Goal: Task Accomplishment & Management: Manage account settings

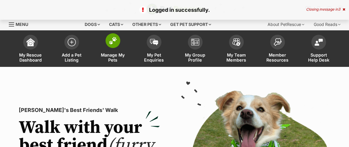
click at [101, 45] on link "Manage My Pets" at bounding box center [112, 49] width 41 height 35
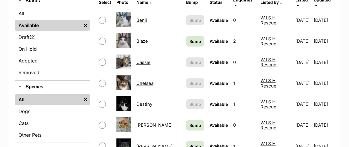
scroll to position [150, 0]
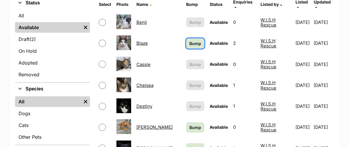
click at [189, 40] on span "Bump" at bounding box center [195, 43] width 12 height 6
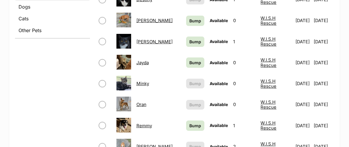
scroll to position [257, 0]
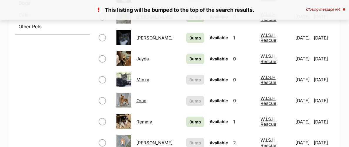
scroll to position [261, 0]
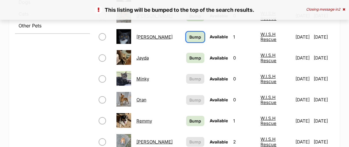
click at [189, 34] on span "Bump" at bounding box center [195, 37] width 12 height 6
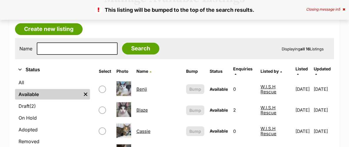
scroll to position [100, 0]
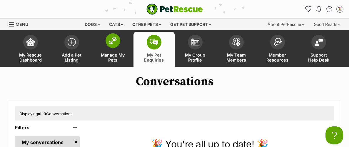
click at [121, 61] on span "Manage My Pets" at bounding box center [113, 57] width 26 height 10
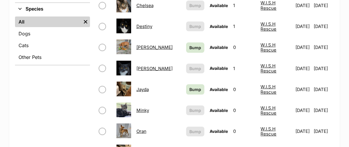
scroll to position [235, 0]
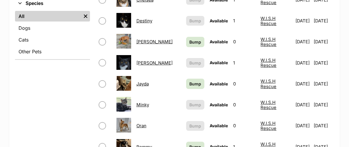
click at [149, 81] on link "Jayda" at bounding box center [142, 84] width 12 height 6
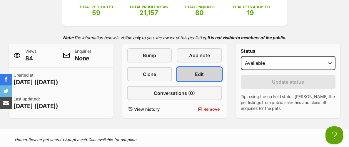
click at [207, 77] on link "Edit" at bounding box center [199, 74] width 45 height 14
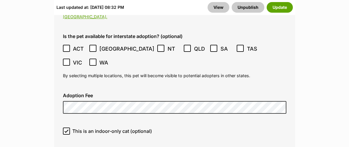
scroll to position [1676, 0]
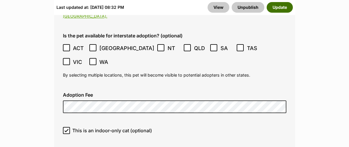
click at [284, 11] on button "Update" at bounding box center [280, 7] width 26 height 11
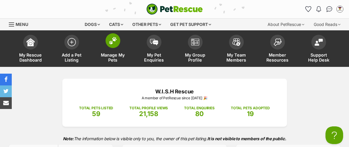
click at [119, 56] on span "Manage My Pets" at bounding box center [113, 57] width 26 height 10
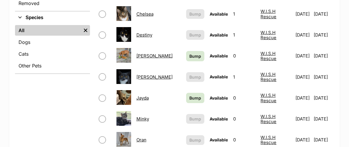
scroll to position [227, 0]
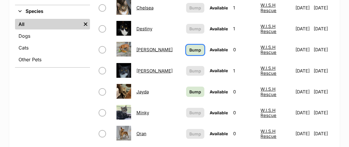
click at [186, 49] on link "Bump" at bounding box center [195, 50] width 18 height 10
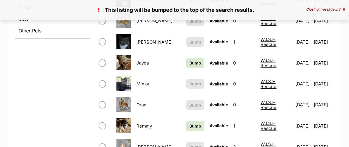
scroll to position [257, 0]
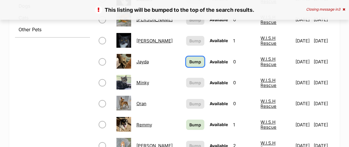
click at [189, 61] on span "Bump" at bounding box center [195, 61] width 12 height 6
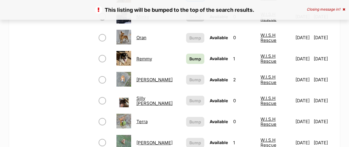
scroll to position [323, 0]
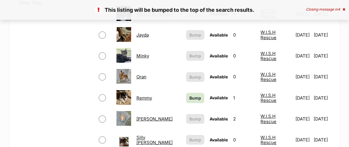
scroll to position [288, 0]
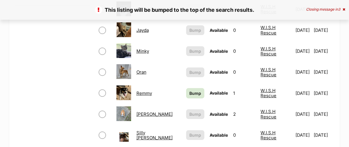
click at [146, 92] on link "Remmy" at bounding box center [144, 93] width 16 height 6
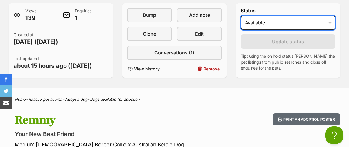
click at [292, 26] on select "Draft - not available as listing has enquires Available On hold Adopted" at bounding box center [288, 23] width 95 height 14
select select "rehomed"
click at [241, 16] on select "Draft - not available as listing has enquires Available On hold Adopted" at bounding box center [288, 23] width 95 height 14
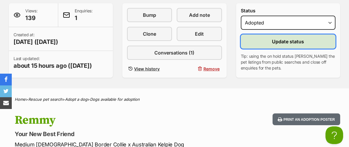
click at [294, 41] on span "Update status" at bounding box center [288, 41] width 32 height 7
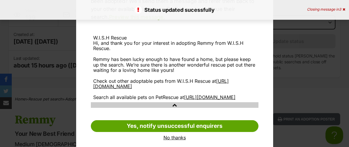
scroll to position [103, 0]
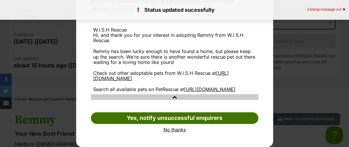
click at [184, 120] on link "Yes, notify unsuccessful enquirers" at bounding box center [174, 118] width 167 height 12
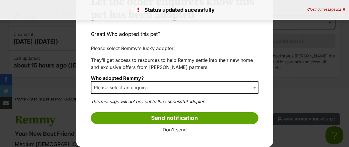
scroll to position [34, 0]
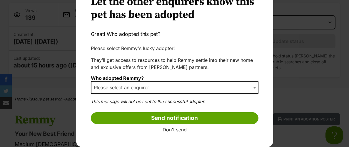
click at [193, 86] on span "Please select an enquirer..." at bounding box center [174, 87] width 167 height 13
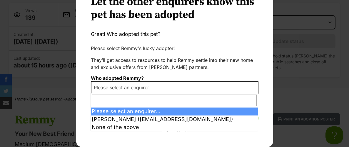
click at [193, 86] on span "Please select an enquirer..." at bounding box center [174, 87] width 167 height 13
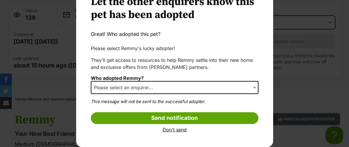
click at [193, 86] on span "Please select an enquirer..." at bounding box center [174, 87] width 167 height 13
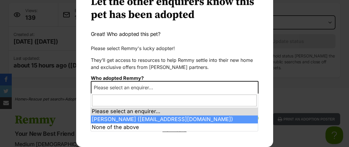
select select "2017110"
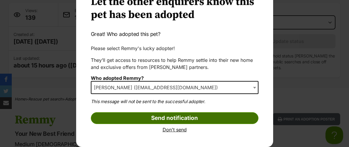
click at [184, 118] on input "Send notification" at bounding box center [174, 118] width 167 height 12
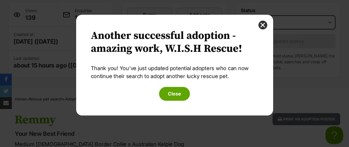
scroll to position [0, 0]
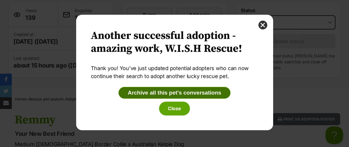
click at [197, 92] on button "Archive all this pet's conversations" at bounding box center [174, 93] width 112 height 12
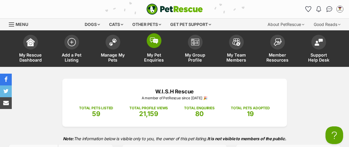
click at [156, 53] on span "My Pet Enquiries" at bounding box center [154, 57] width 26 height 10
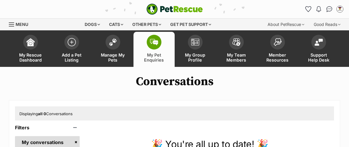
click at [156, 53] on span "My Pet Enquiries" at bounding box center [154, 57] width 26 height 10
click at [109, 50] on link "Manage My Pets" at bounding box center [112, 49] width 41 height 35
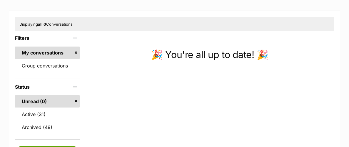
scroll to position [107, 0]
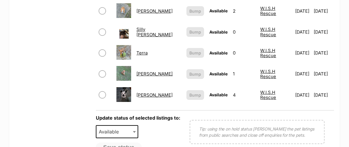
scroll to position [371, 0]
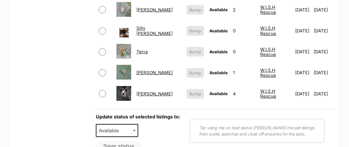
click at [155, 26] on link "Silly Billy" at bounding box center [154, 30] width 36 height 11
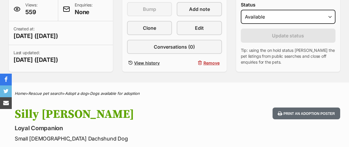
click at [296, 24] on form "Status Draft Available On hold Adopted Reason Please select a reason Medical re…" at bounding box center [288, 33] width 95 height 63
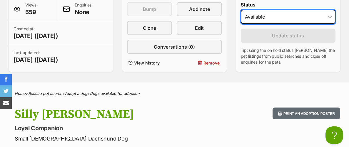
click at [298, 21] on select "Draft Available On hold Adopted" at bounding box center [288, 17] width 95 height 14
select select "on_hold"
click at [241, 10] on select "Draft Available On hold Adopted" at bounding box center [288, 17] width 95 height 14
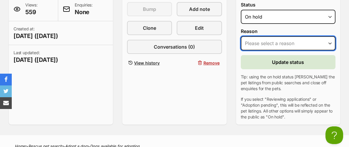
click at [288, 44] on select "Please select a reason Medical reasons Reviewing applications Adoption pending …" at bounding box center [288, 43] width 95 height 14
select select "adoption_pending"
click at [241, 36] on select "Please select a reason Medical reasons Reviewing applications Adoption pending …" at bounding box center [288, 43] width 95 height 14
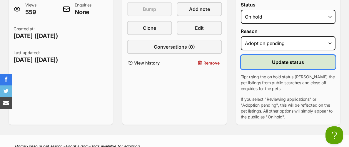
click at [301, 63] on span "Update status" at bounding box center [288, 61] width 32 height 7
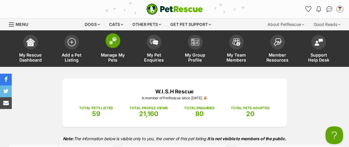
click at [112, 50] on link "Manage My Pets" at bounding box center [112, 49] width 41 height 35
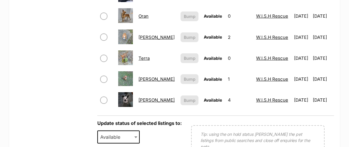
scroll to position [340, 0]
click at [142, 101] on link "[PERSON_NAME]" at bounding box center [156, 100] width 36 height 6
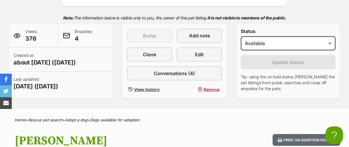
scroll to position [121, 0]
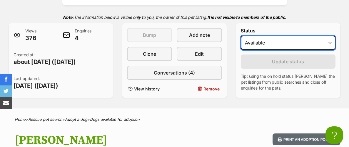
click at [301, 36] on select "Draft - not available as listing has enquires Available On hold Adopted" at bounding box center [288, 43] width 95 height 14
select select "rehomed"
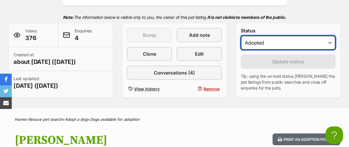
click at [241, 36] on select "Draft - not available as listing has enquires Available On hold Adopted" at bounding box center [288, 43] width 95 height 14
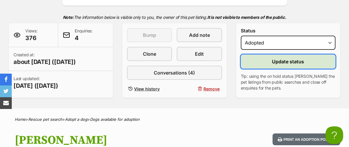
click at [293, 56] on button "Update status" at bounding box center [288, 61] width 95 height 14
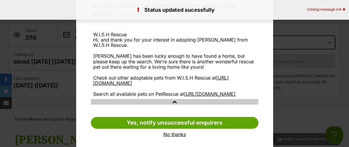
scroll to position [98, 0]
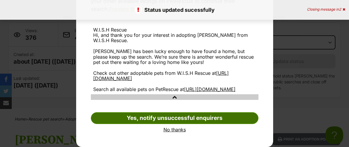
click at [202, 117] on link "Yes, notify unsuccessful enquirers" at bounding box center [174, 118] width 167 height 12
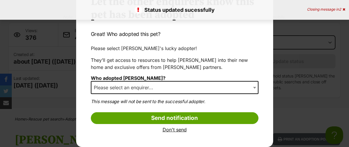
scroll to position [34, 0]
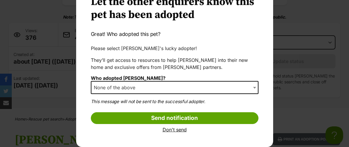
click at [220, 85] on span "None of the above" at bounding box center [174, 87] width 167 height 13
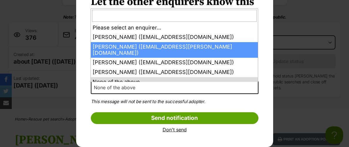
select select "2013644"
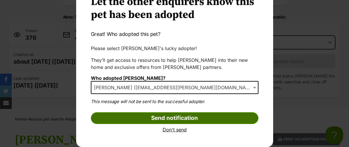
click at [214, 118] on input "Send notification" at bounding box center [174, 118] width 167 height 12
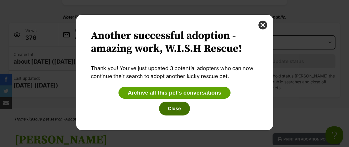
click at [180, 91] on button "Archive all this pet's conversations" at bounding box center [174, 93] width 112 height 12
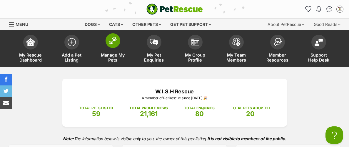
click at [103, 49] on link "Manage My Pets" at bounding box center [112, 49] width 41 height 35
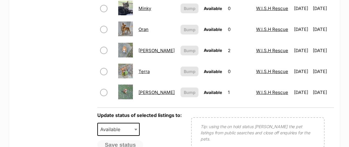
scroll to position [326, 0]
click at [154, 95] on link "Vermillion" at bounding box center [156, 92] width 36 height 6
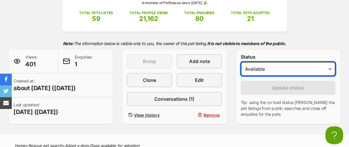
click at [286, 68] on select "Draft - not available as listing has enquires Available On hold Adopted" at bounding box center [288, 69] width 95 height 14
select select "rehomed"
click at [241, 62] on select "Draft - not available as listing has enquires Available On hold Adopted" at bounding box center [288, 69] width 95 height 14
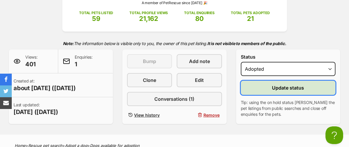
click at [279, 87] on span "Update status" at bounding box center [288, 87] width 32 height 7
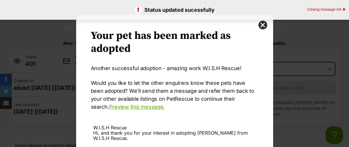
click at [279, 87] on div "Your pet has been marked as adopted Another successful adoption - amazing work …" at bounding box center [174, 73] width 349 height 147
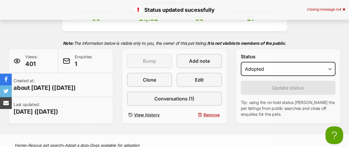
scroll to position [95, 0]
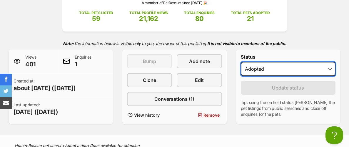
click at [291, 72] on select "Draft - not available as listing has enquires Available On hold Adopted" at bounding box center [288, 69] width 95 height 14
click at [241, 62] on select "Draft - not available as listing has enquires Available On hold Adopted" at bounding box center [288, 69] width 95 height 14
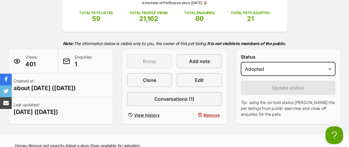
scroll to position [0, 0]
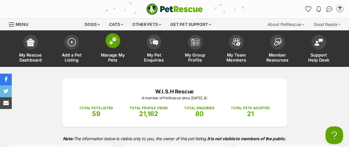
click at [113, 46] on span at bounding box center [112, 40] width 15 height 15
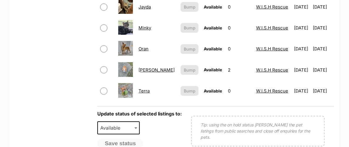
scroll to position [306, 0]
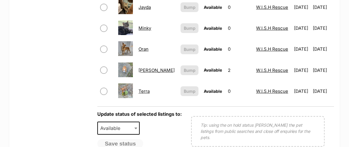
click at [148, 93] on link "Terra" at bounding box center [143, 91] width 11 height 6
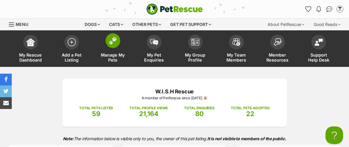
click at [110, 55] on span "Manage My Pets" at bounding box center [113, 57] width 26 height 10
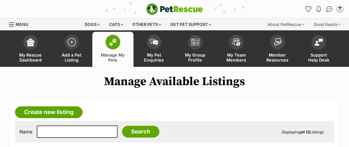
click at [110, 55] on span "Manage My Pets" at bounding box center [113, 57] width 26 height 10
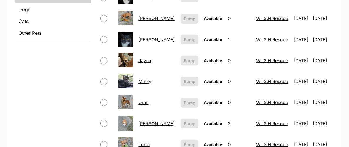
scroll to position [261, 0]
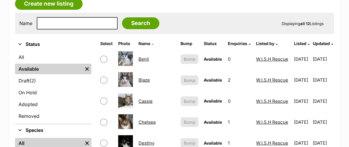
scroll to position [109, 0]
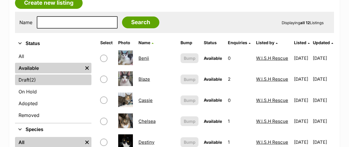
click at [55, 76] on link "Draft (2) Items" at bounding box center [53, 79] width 76 height 11
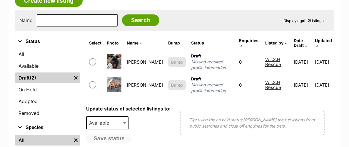
scroll to position [111, 0]
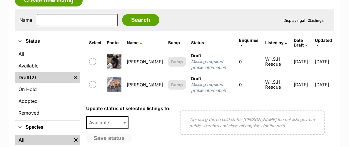
click at [133, 59] on link "[PERSON_NAME]" at bounding box center [145, 62] width 36 height 6
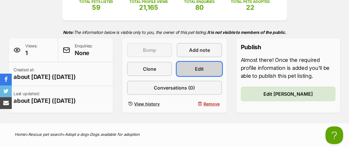
click at [198, 67] on span "Edit" at bounding box center [199, 68] width 9 height 7
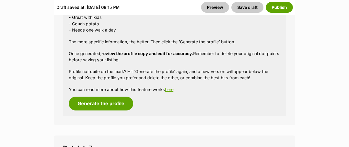
scroll to position [724, 0]
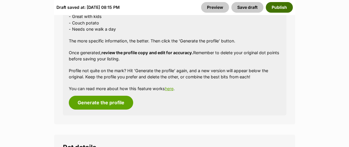
click at [278, 11] on button "Publish" at bounding box center [279, 7] width 27 height 11
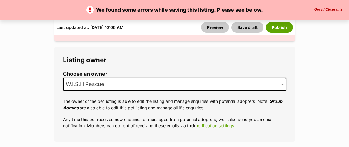
scroll to position [240, 0]
